Goal: Transaction & Acquisition: Subscribe to service/newsletter

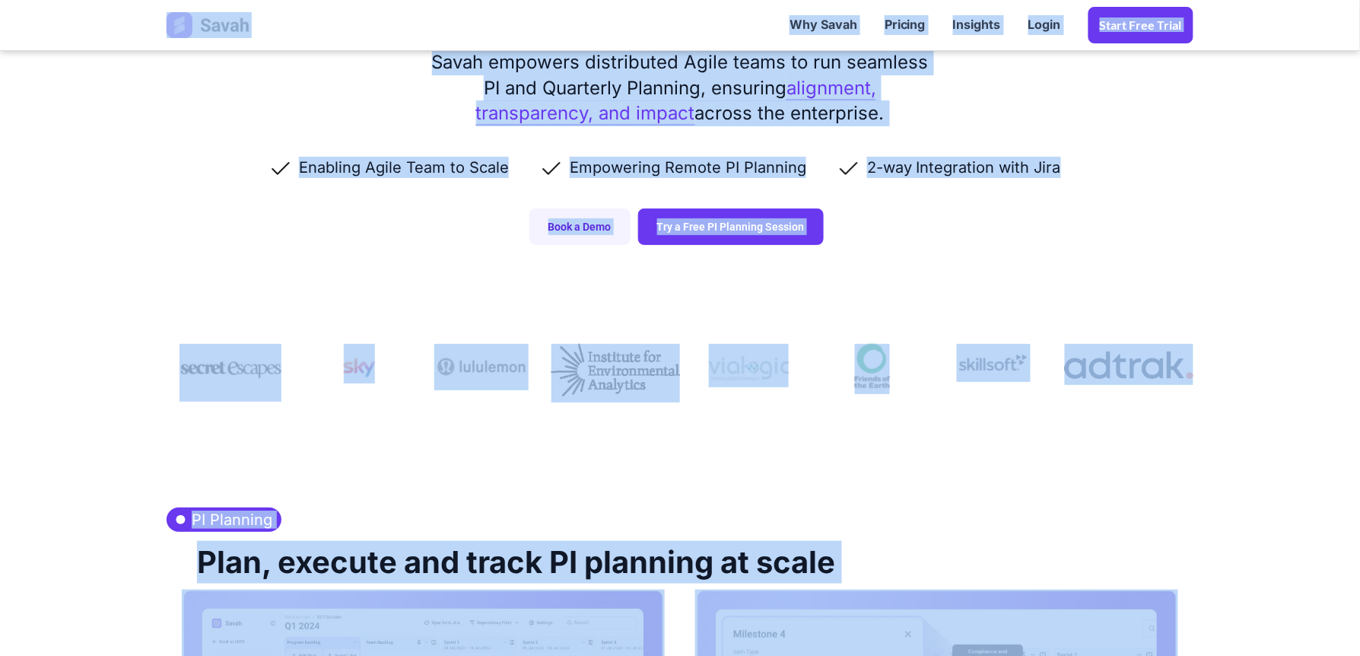
scroll to position [759, 0]
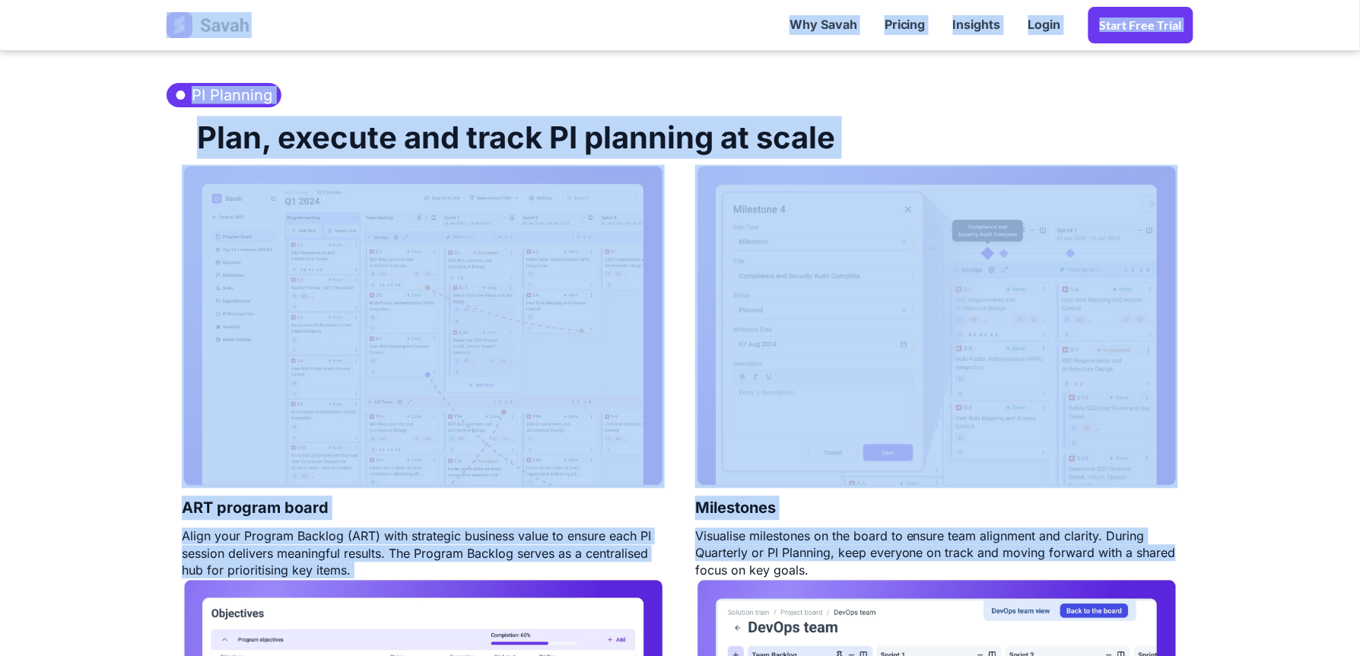
drag, startPoint x: 65, startPoint y: 12, endPoint x: 1364, endPoint y: 683, distance: 1462.0
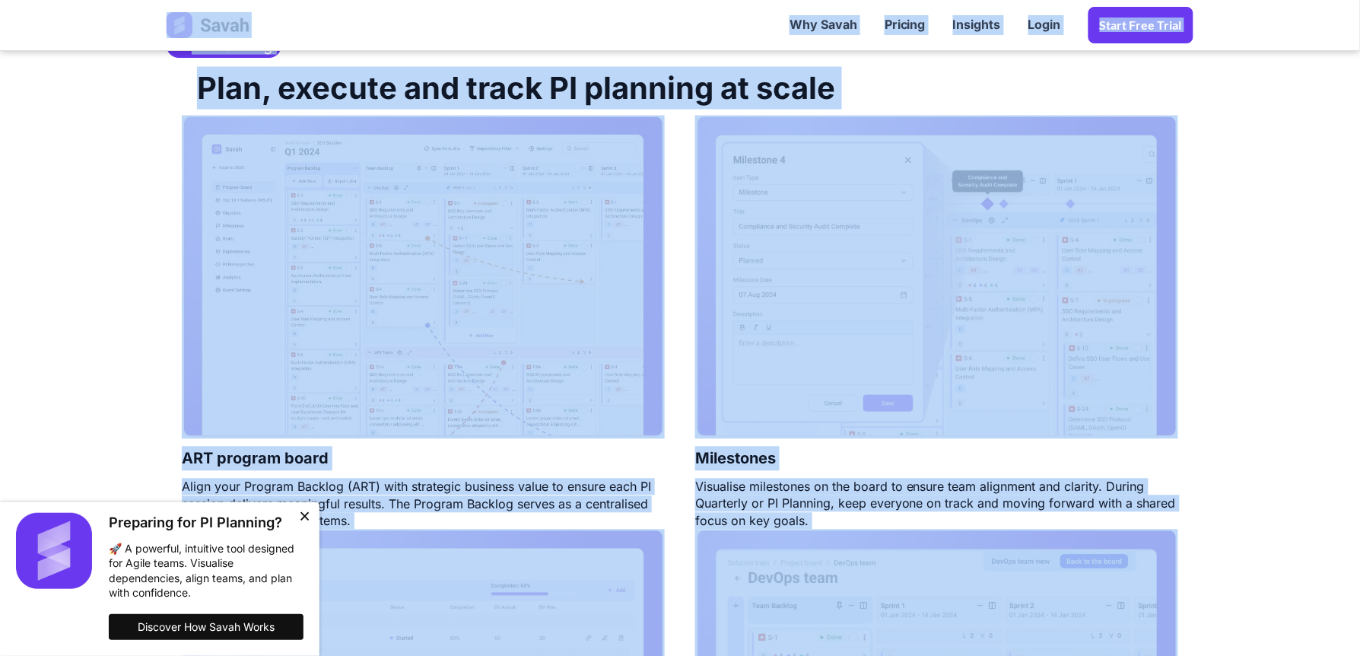
click at [112, 333] on section "PI Planning Plan, execute and track PI planning at scale ART program board Alig…" at bounding box center [680, 492] width 1360 height 944
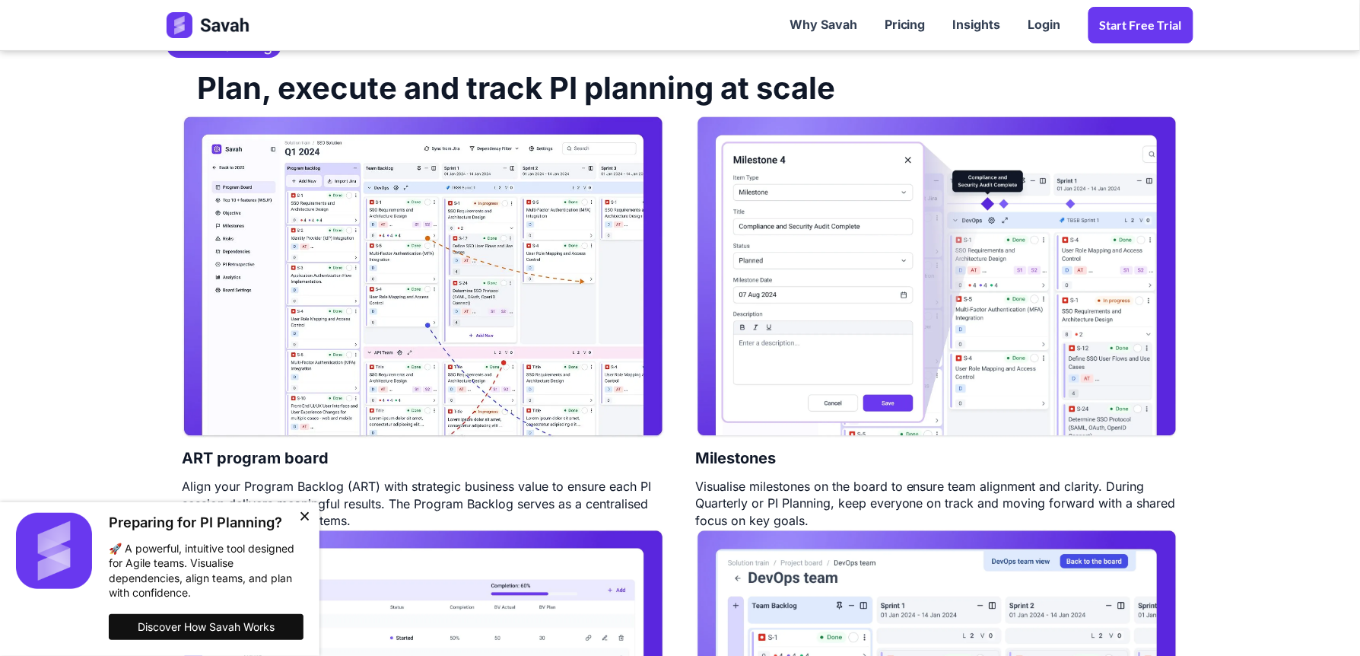
scroll to position [0, 0]
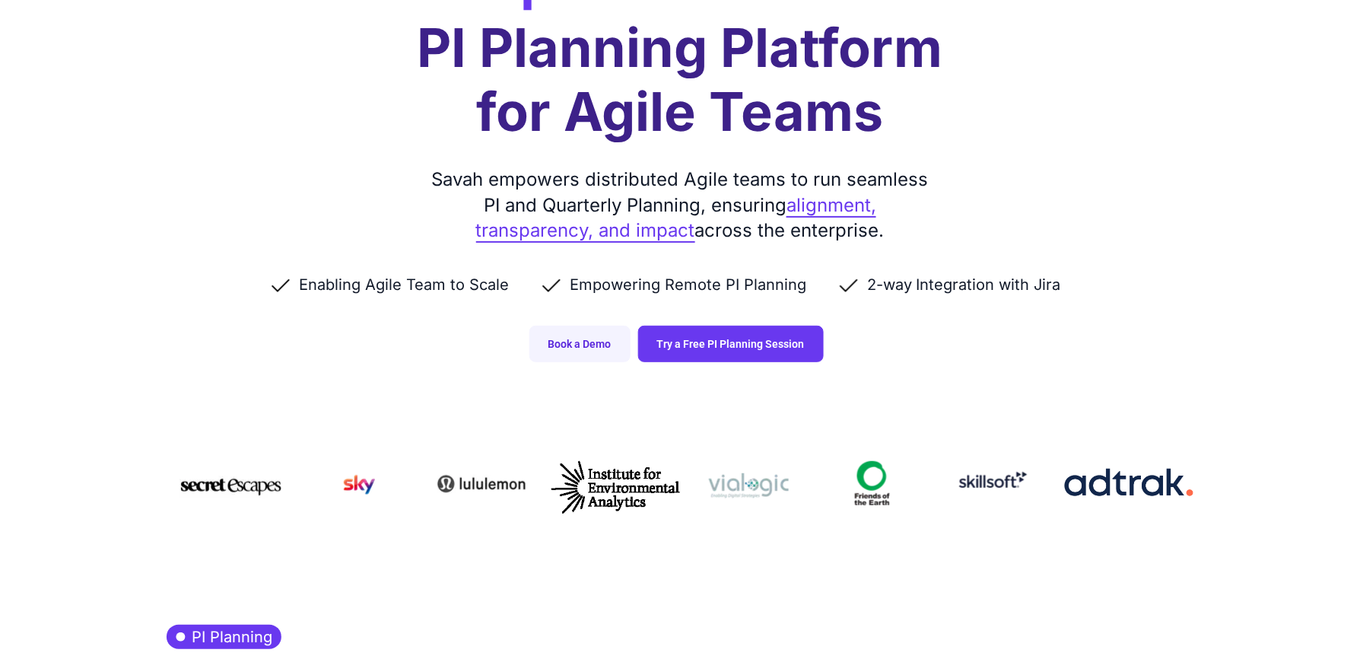
scroll to position [164, 0]
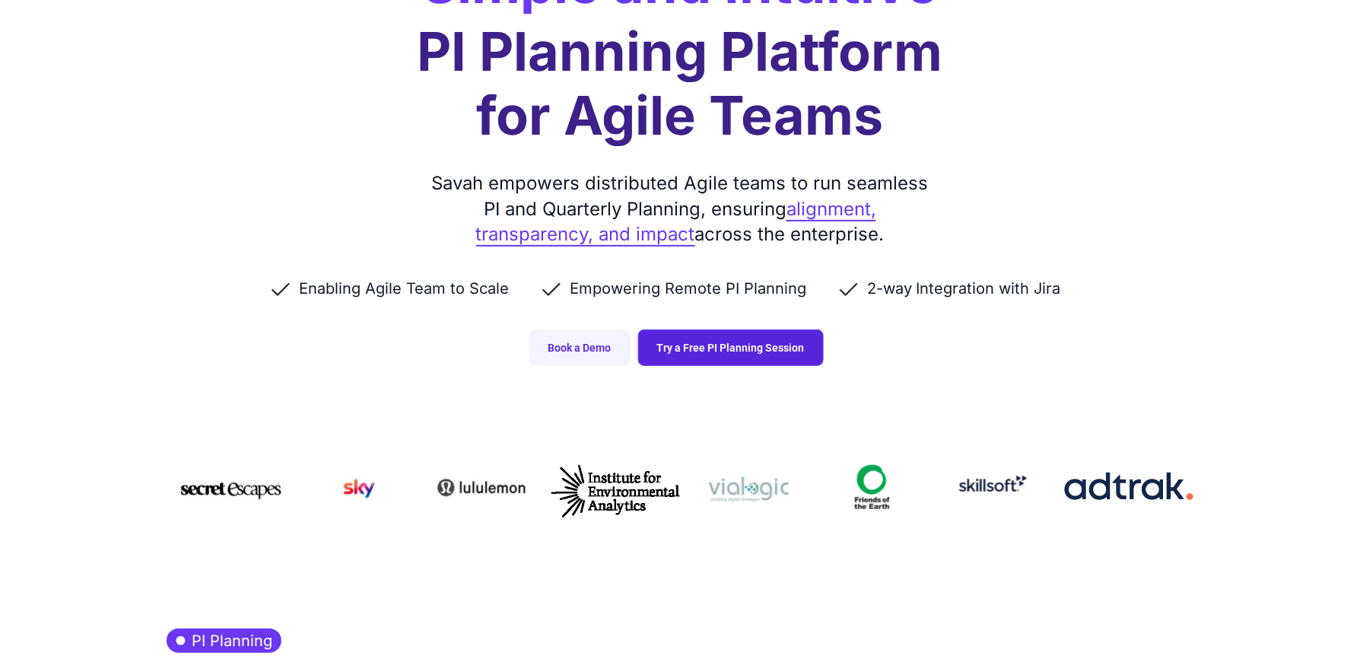
click at [707, 357] on link "Try a Free PI Planning Session" at bounding box center [731, 347] width 186 height 37
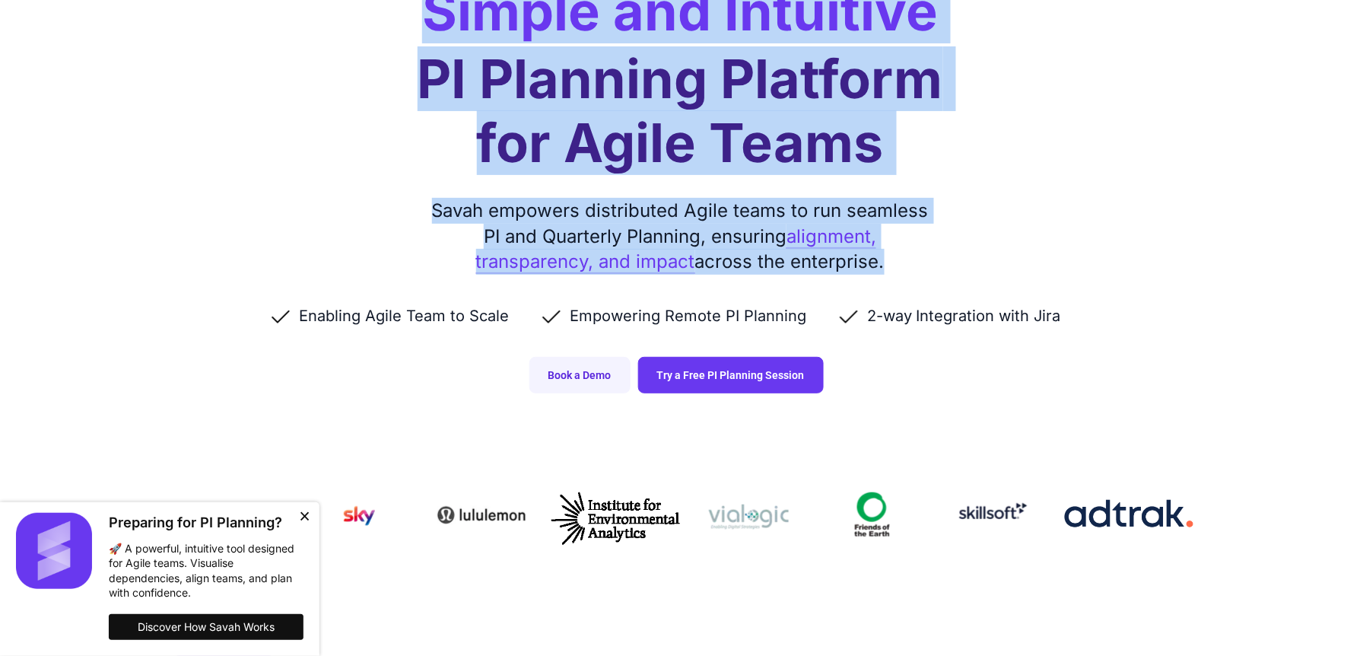
scroll to position [0, 0]
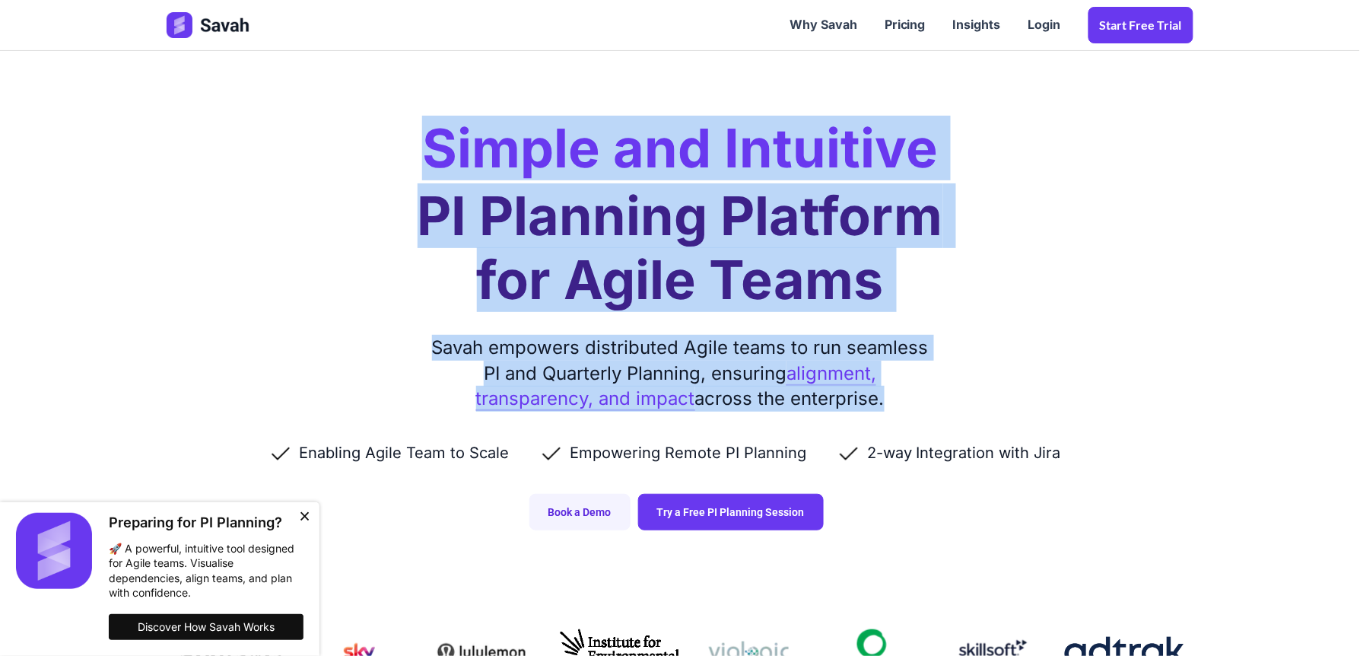
drag, startPoint x: 46, startPoint y: 8, endPoint x: 831, endPoint y: -3, distance: 785.3
click at [11, 83] on section "Simple and Intuitive PI Planning Platform for Agile Teams Savah empowers distri…" at bounding box center [680, 280] width 1360 height 561
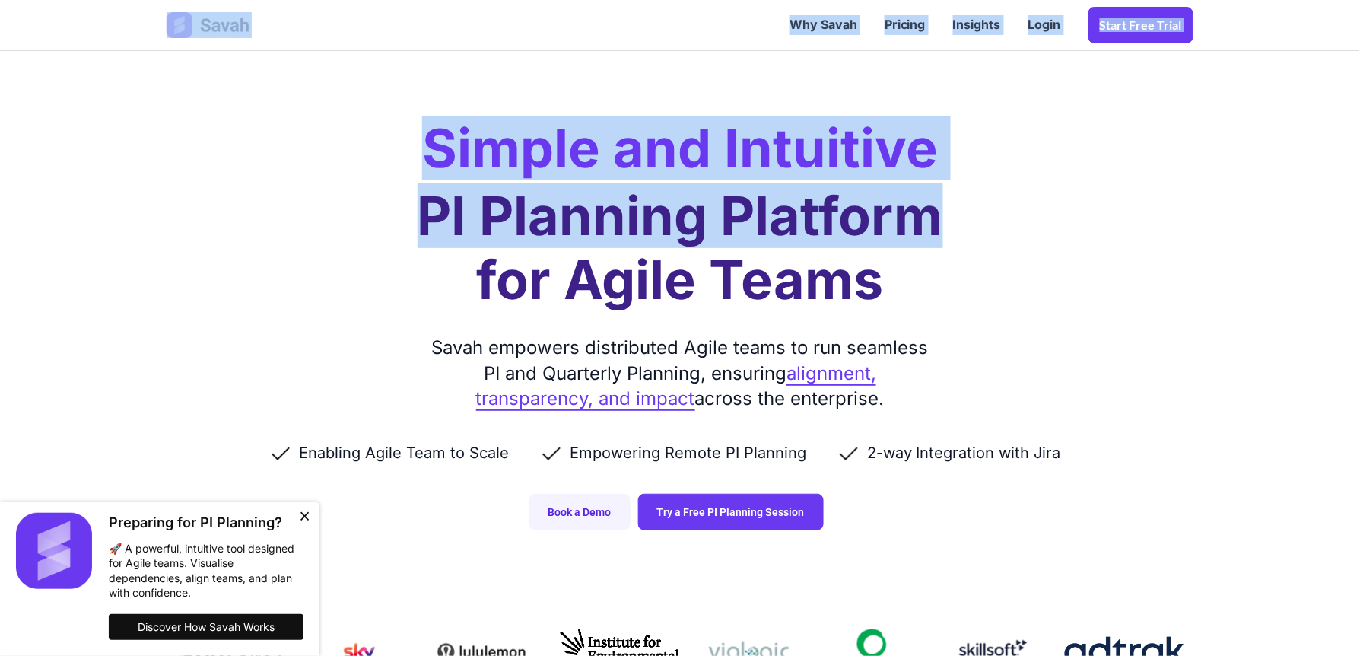
drag, startPoint x: 48, startPoint y: 8, endPoint x: 1017, endPoint y: 236, distance: 995.9
click at [965, 456] on li "2-way Integration with Jira" at bounding box center [964, 452] width 255 height 21
